Goal: Find specific page/section: Find specific page/section

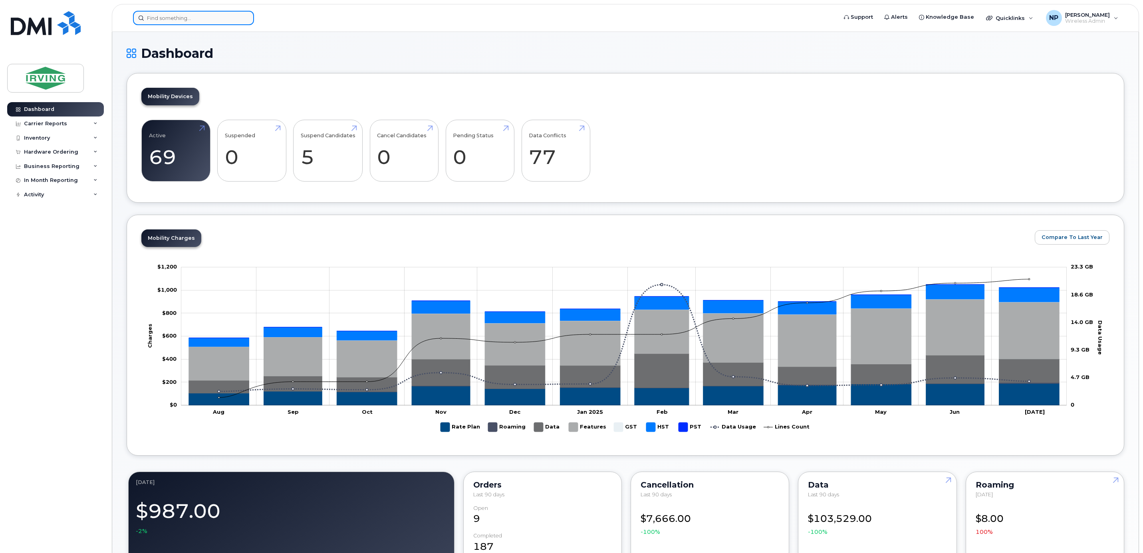
click at [241, 18] on div at bounding box center [193, 18] width 121 height 14
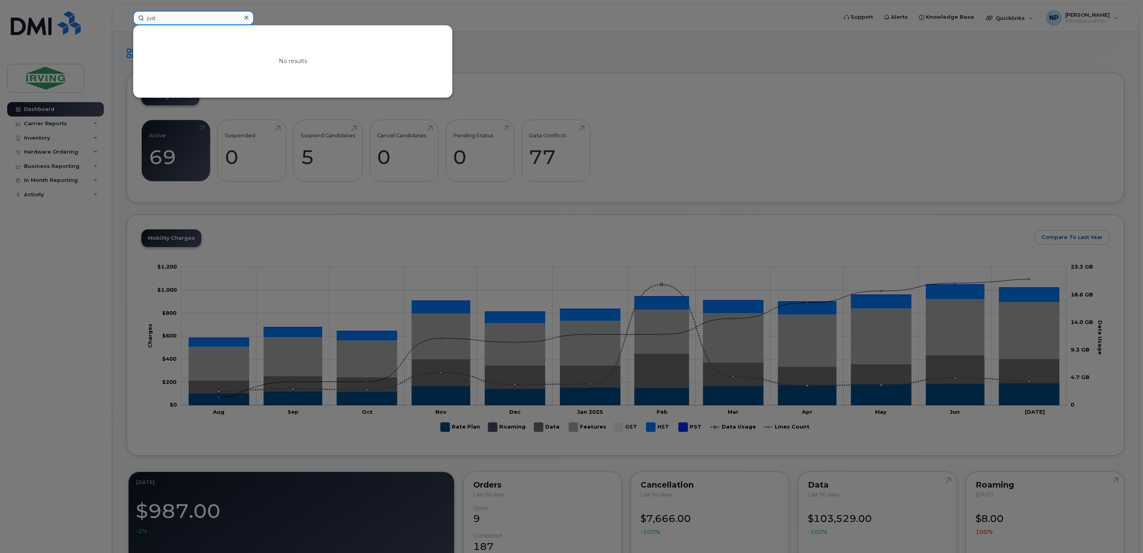
type input "just"
click at [761, 33] on div at bounding box center [571, 276] width 1143 height 553
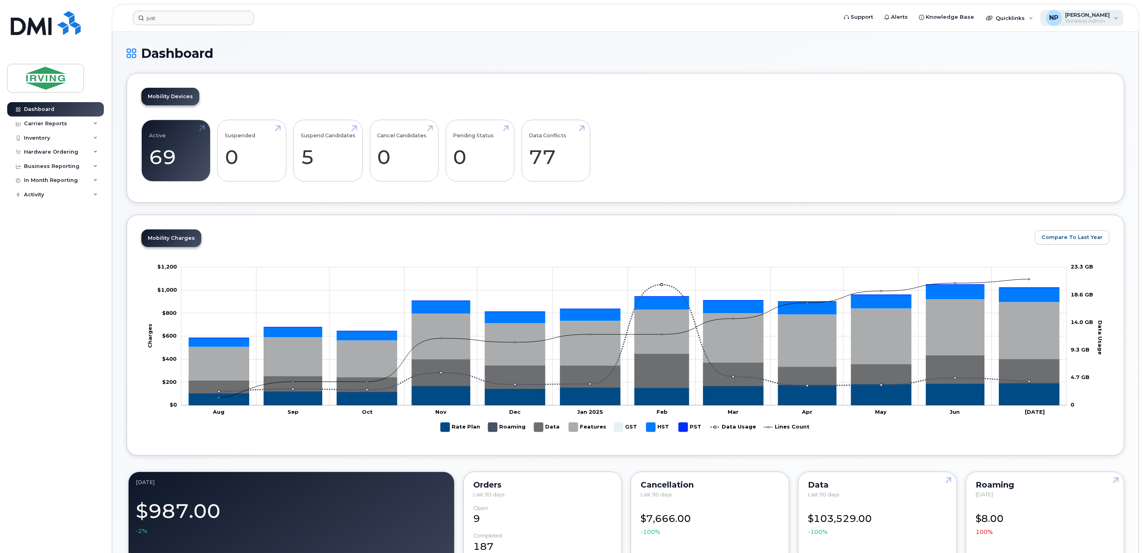
click at [761, 21] on span "Wireless Admin" at bounding box center [1087, 21] width 45 height 6
click at [761, 101] on span at bounding box center [1017, 98] width 6 height 6
click at [761, 99] on input "0510948756 CSL - [PERSON_NAME] SUPPLIES" at bounding box center [1006, 97] width 4 height 4
checkbox input "true"
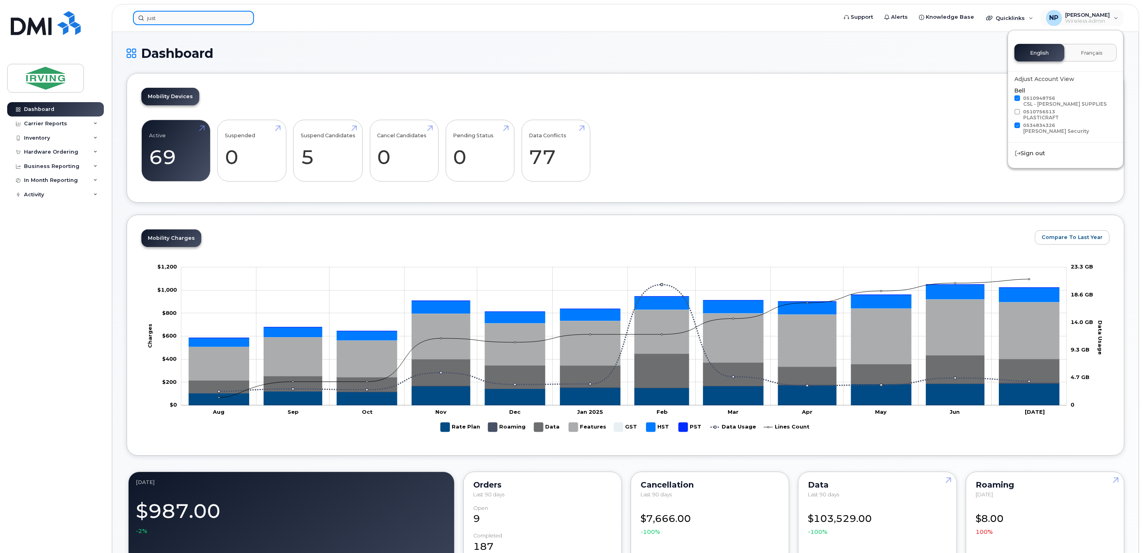
click at [192, 11] on input "just" at bounding box center [193, 18] width 121 height 14
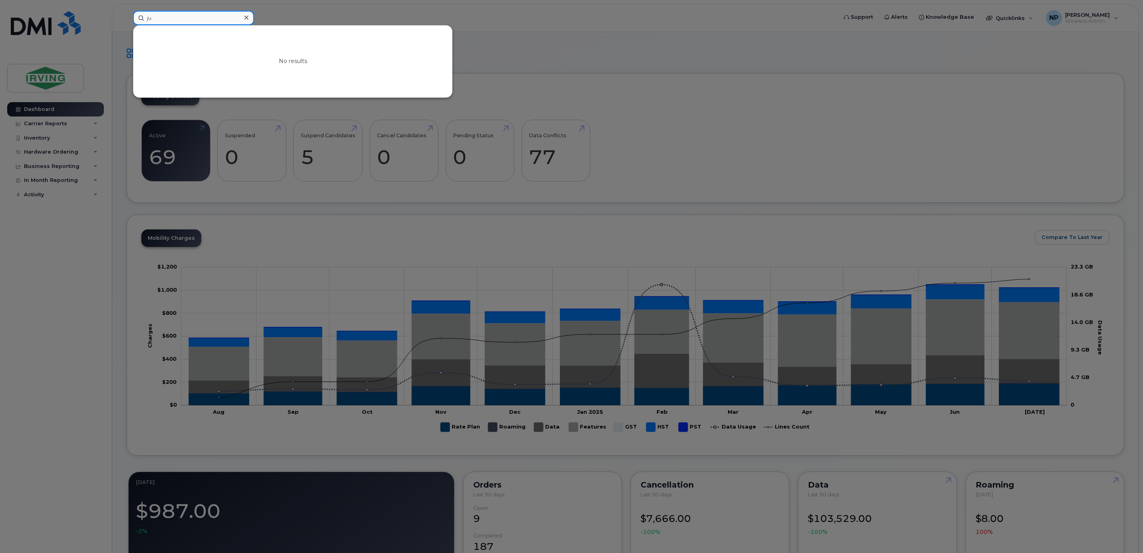
type input "j"
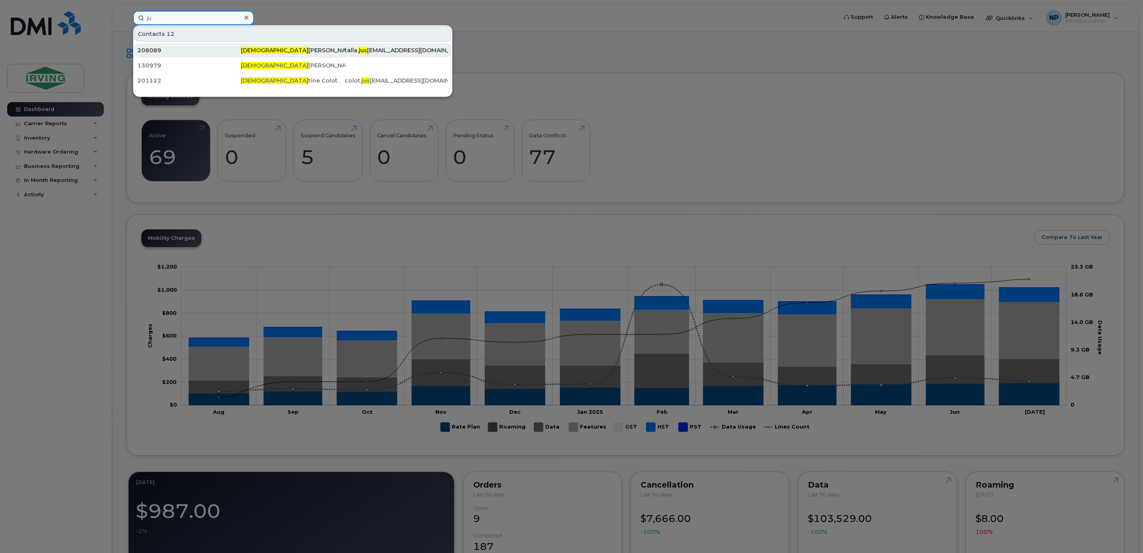
type input "j"
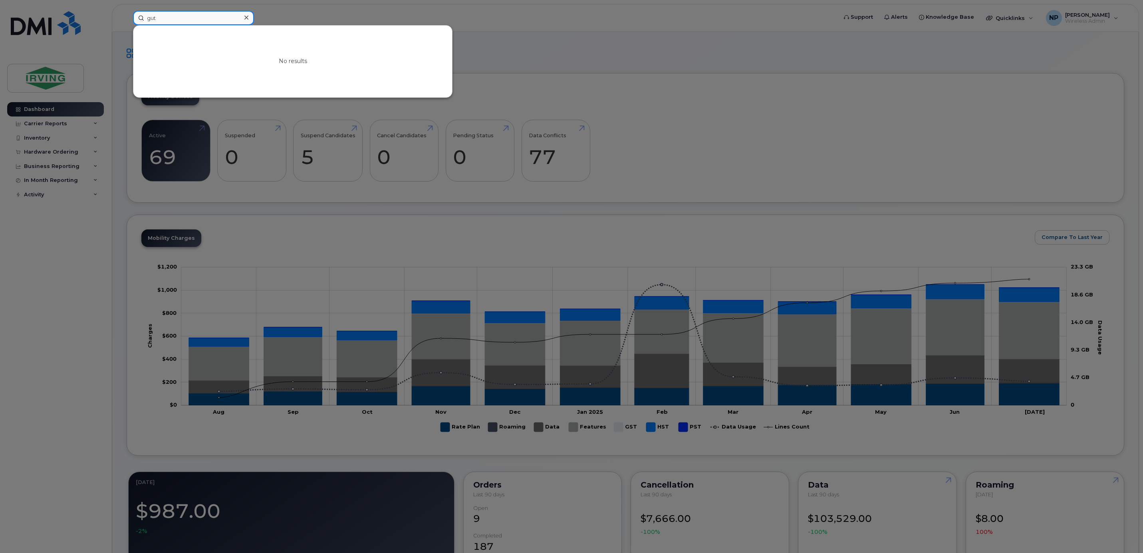
type input "gut"
